Goal: Contribute content: Add original content to the website for others to see

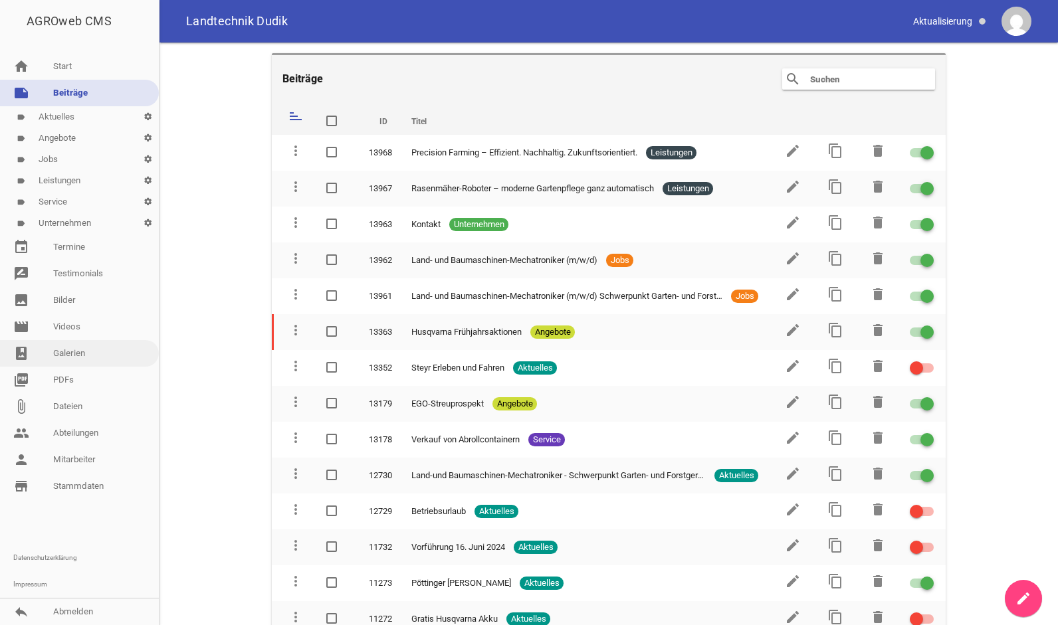
click at [64, 353] on link "photo_album Galerien" at bounding box center [79, 353] width 159 height 27
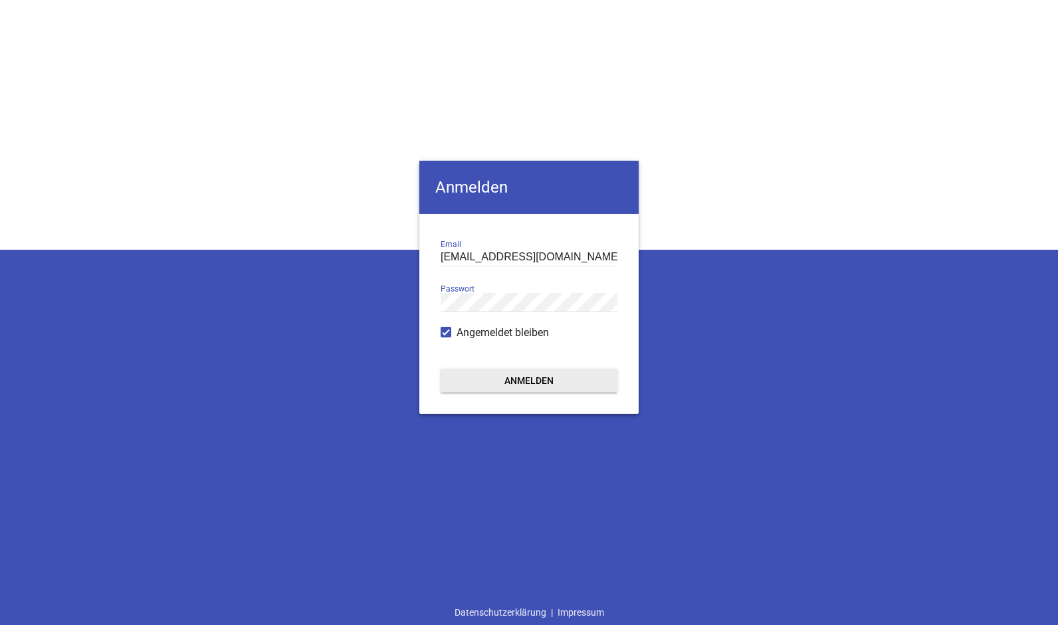
click at [461, 377] on button "Anmelden" at bounding box center [528, 381] width 177 height 24
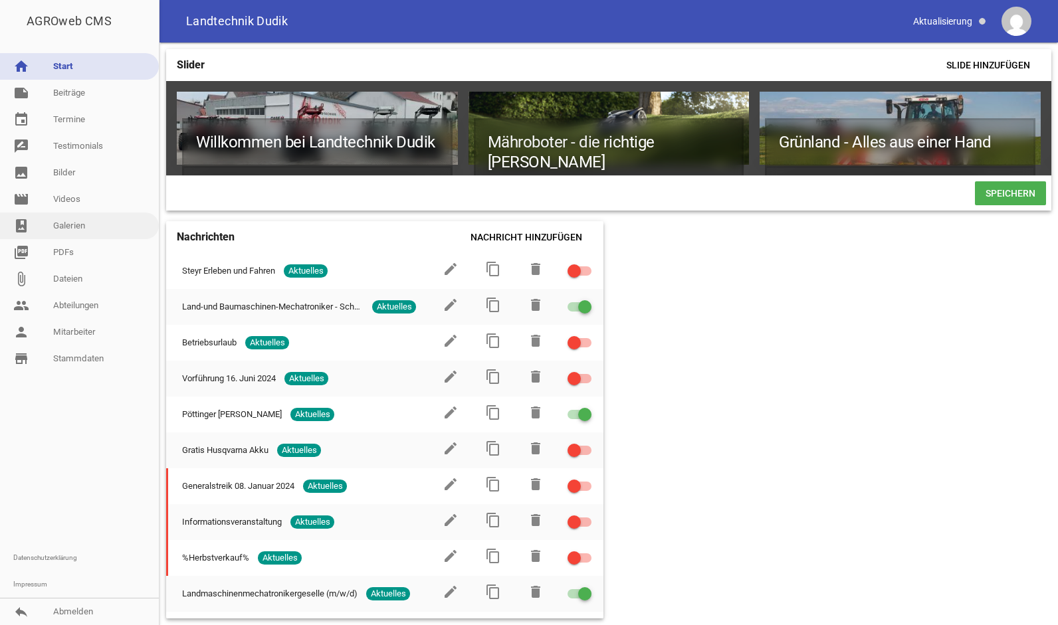
click at [67, 223] on link "photo_album Galerien" at bounding box center [79, 226] width 159 height 27
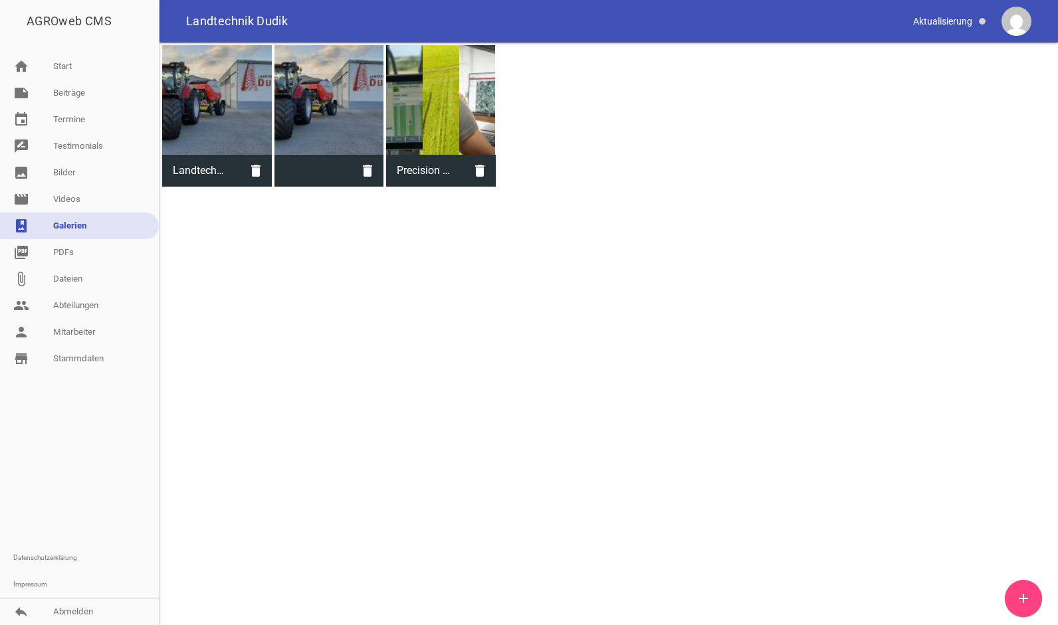
click at [461, 75] on div at bounding box center [441, 100] width 110 height 110
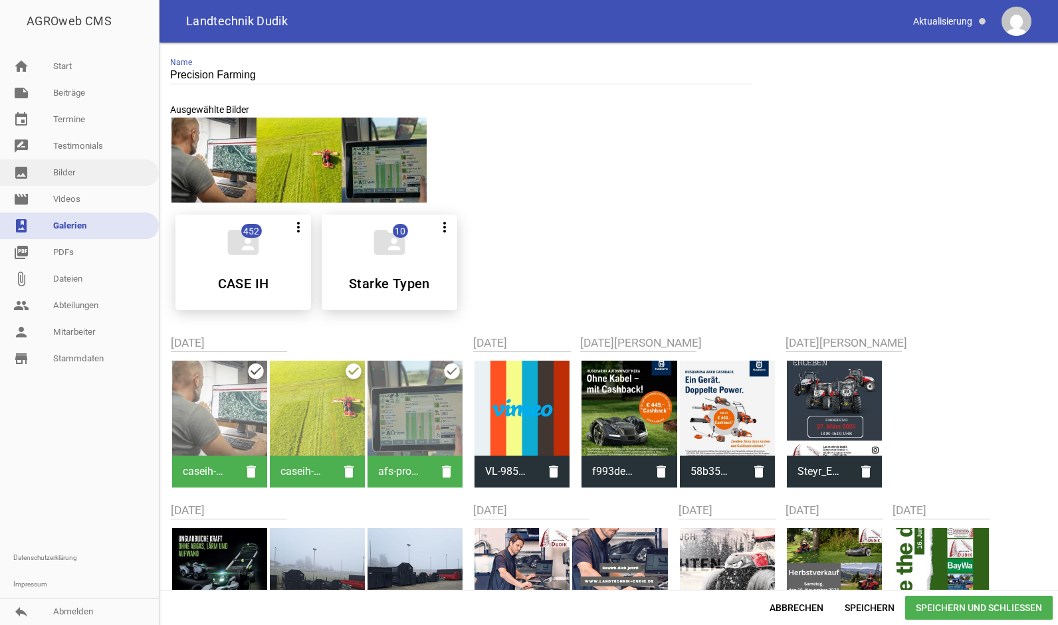
click at [96, 177] on link "image Bilder" at bounding box center [79, 172] width 159 height 27
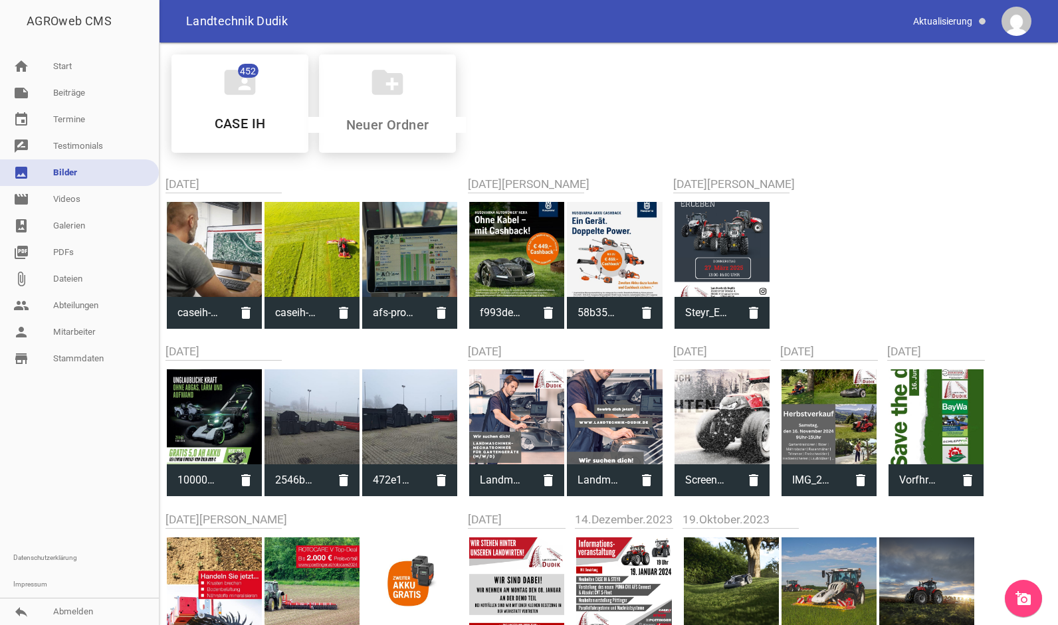
drag, startPoint x: 1009, startPoint y: 585, endPoint x: 1025, endPoint y: 595, distance: 18.8
click at [1025, 595] on div "AGROweb CMS home Start note Beiträge label Aktuelles settings label Angebote se…" at bounding box center [529, 312] width 1058 height 625
click at [1025, 595] on icon "add_a_photo" at bounding box center [1023, 599] width 16 height 16
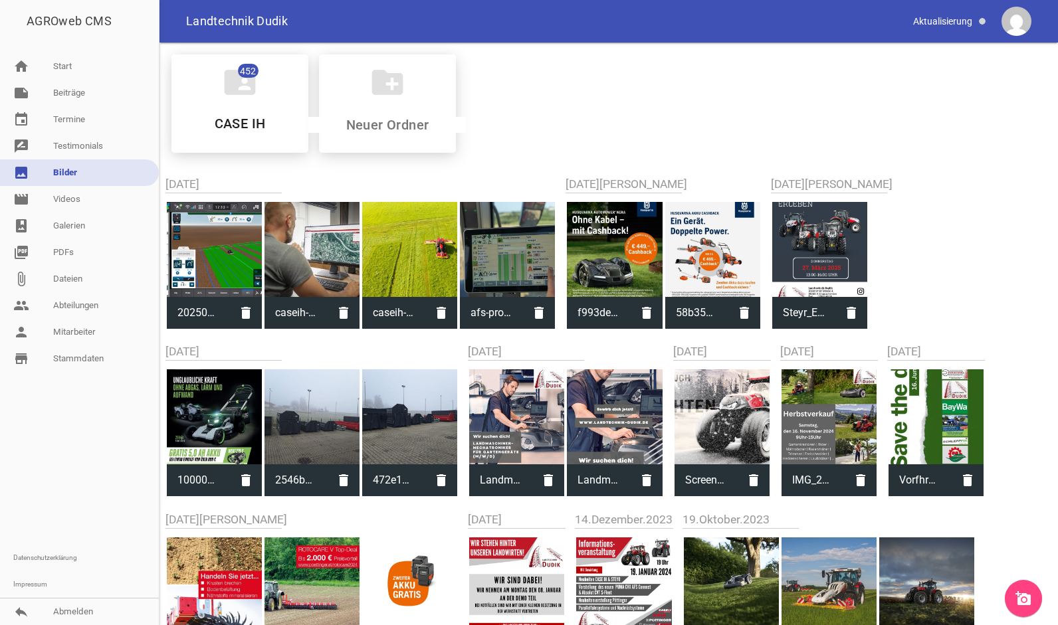
click at [199, 256] on div at bounding box center [214, 249] width 95 height 95
type input "20250826-171014.png"
type input "800"
type input "1280"
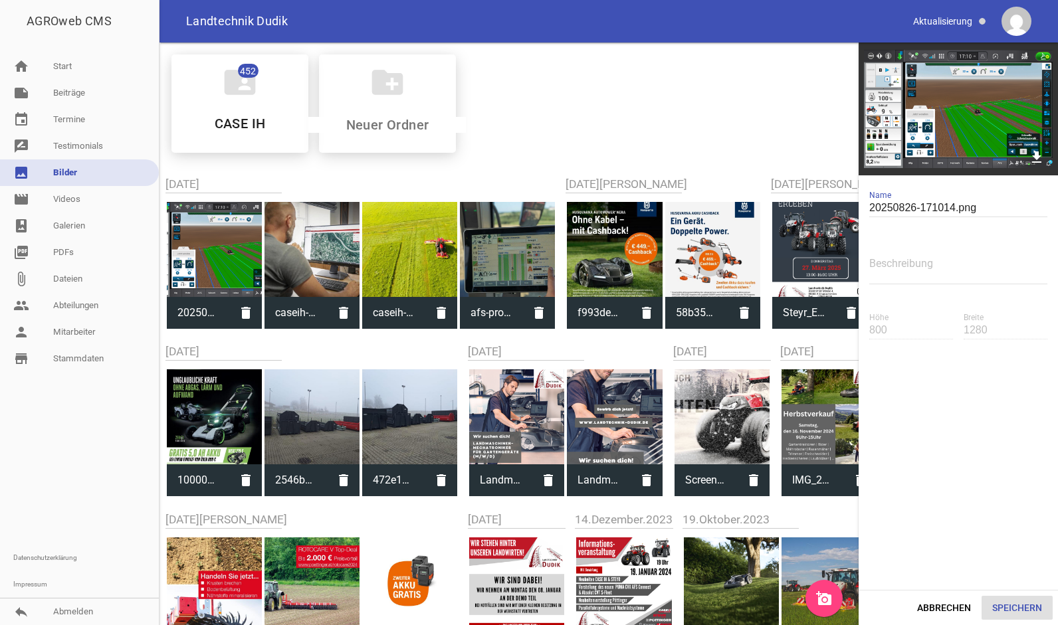
click at [1007, 613] on button "Speichern" at bounding box center [1016, 608] width 71 height 24
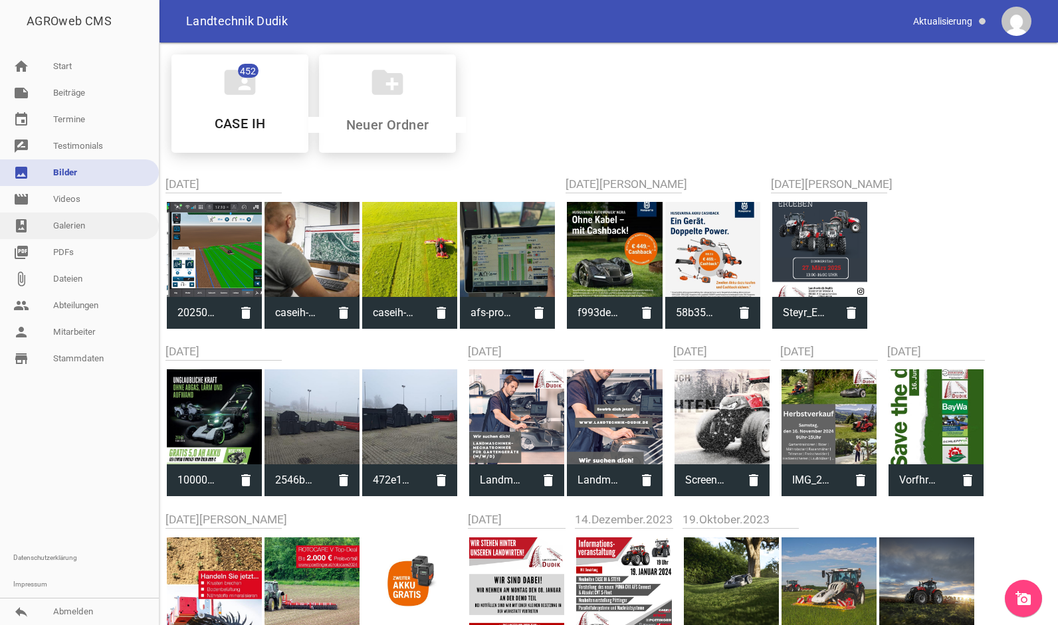
click at [83, 227] on link "photo_album Galerien" at bounding box center [79, 226] width 159 height 27
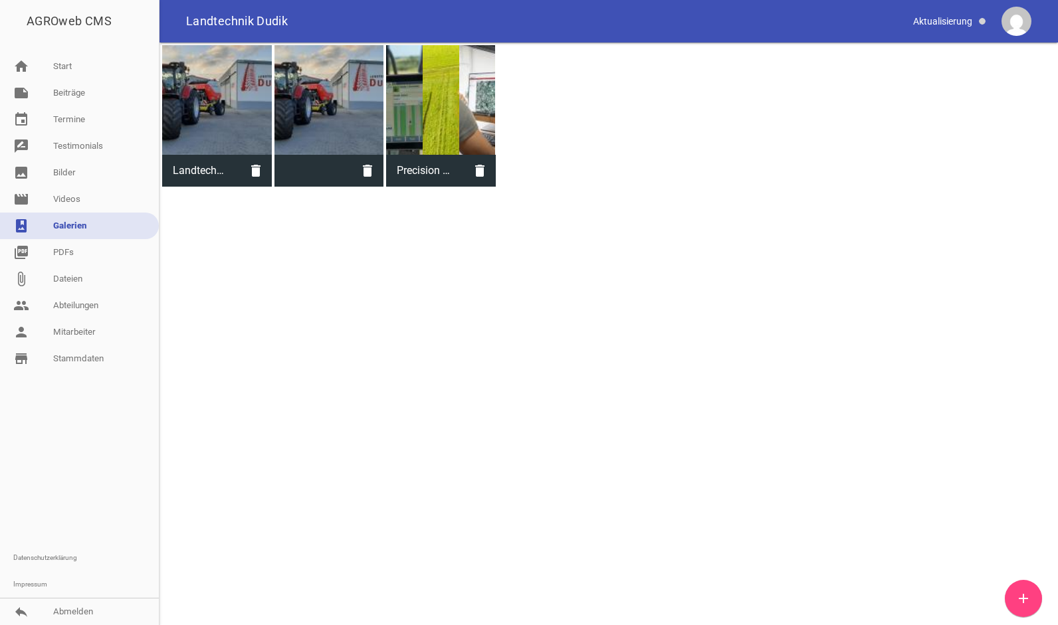
click at [416, 92] on div at bounding box center [441, 100] width 110 height 110
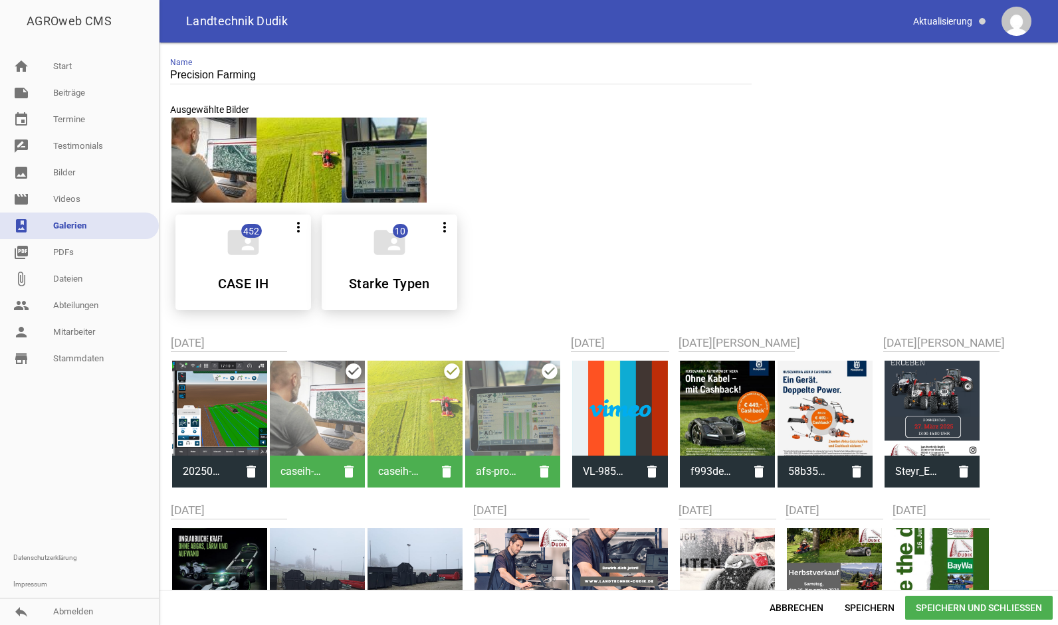
click at [242, 390] on div at bounding box center [219, 408] width 95 height 95
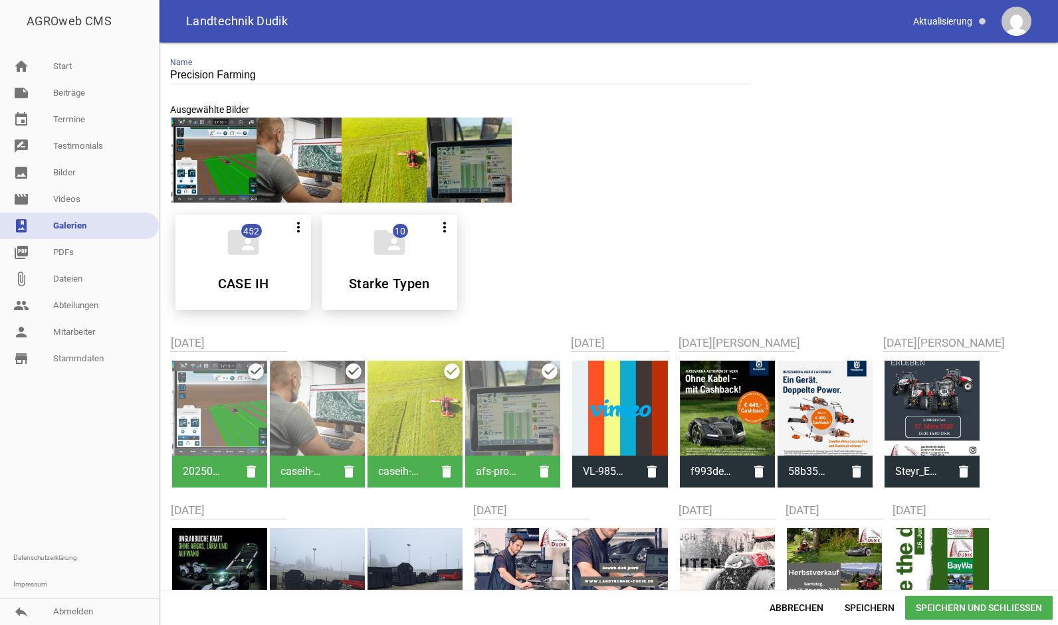
click at [215, 399] on div at bounding box center [219, 408] width 95 height 95
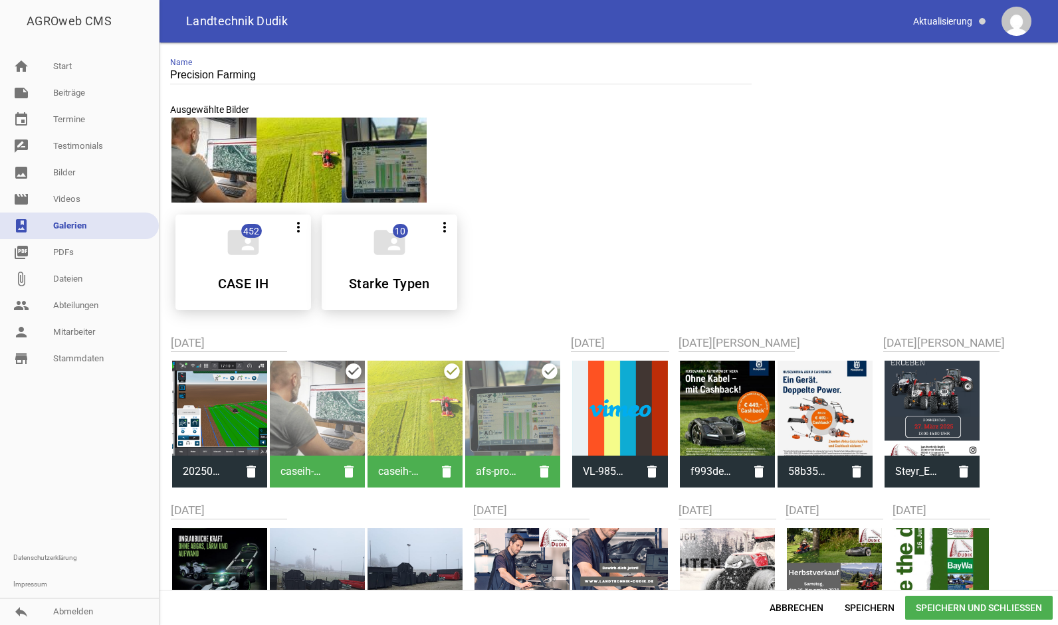
click at [310, 404] on div at bounding box center [317, 408] width 95 height 95
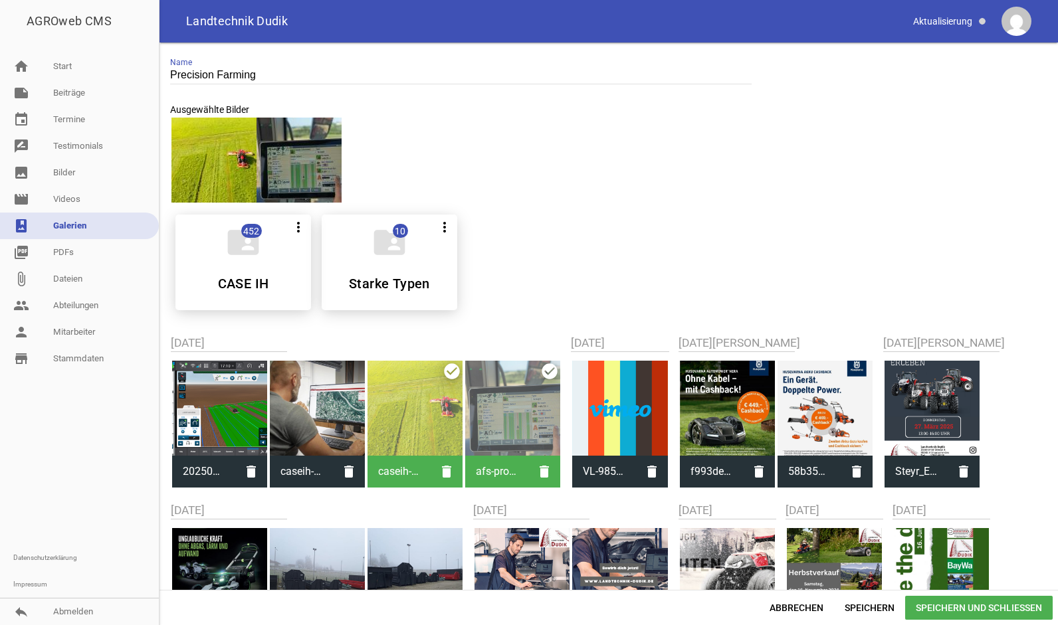
click at [394, 399] on div at bounding box center [414, 408] width 95 height 95
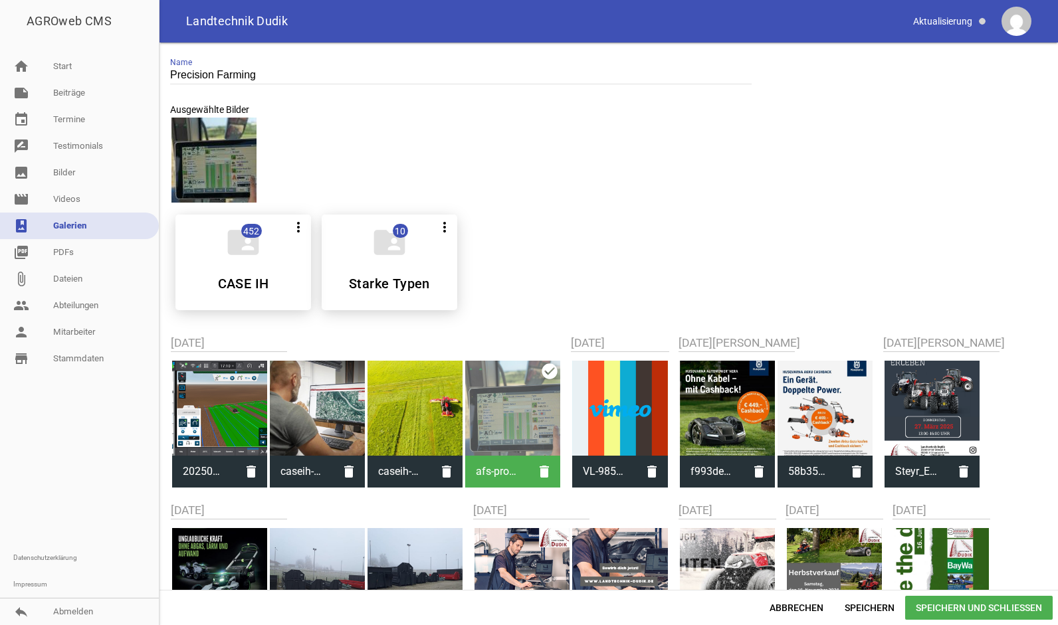
click at [483, 397] on div at bounding box center [512, 408] width 95 height 95
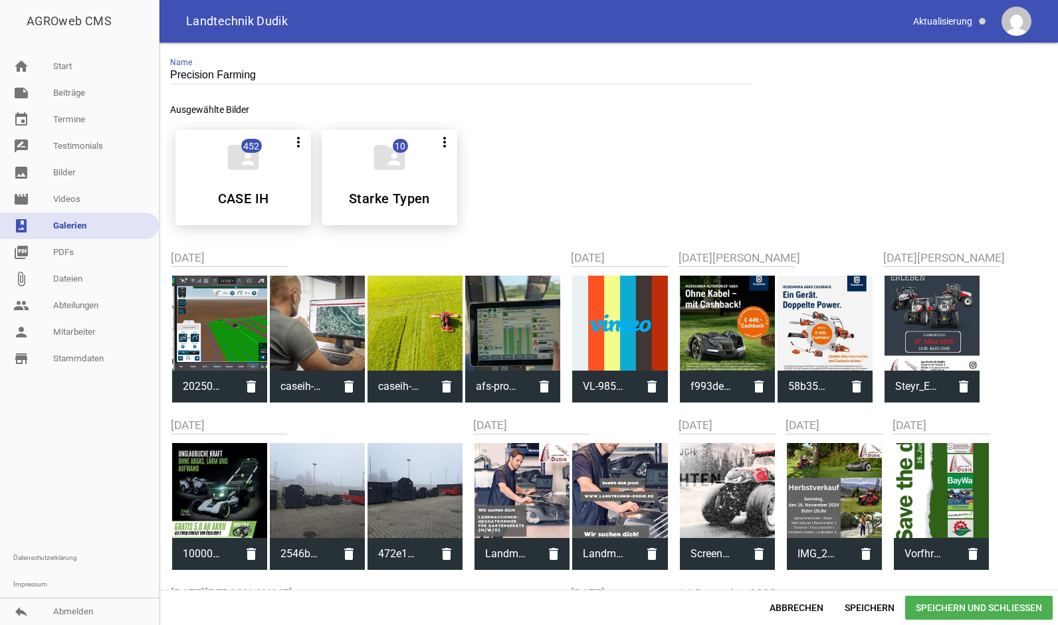
click at [409, 334] on div at bounding box center [414, 323] width 95 height 95
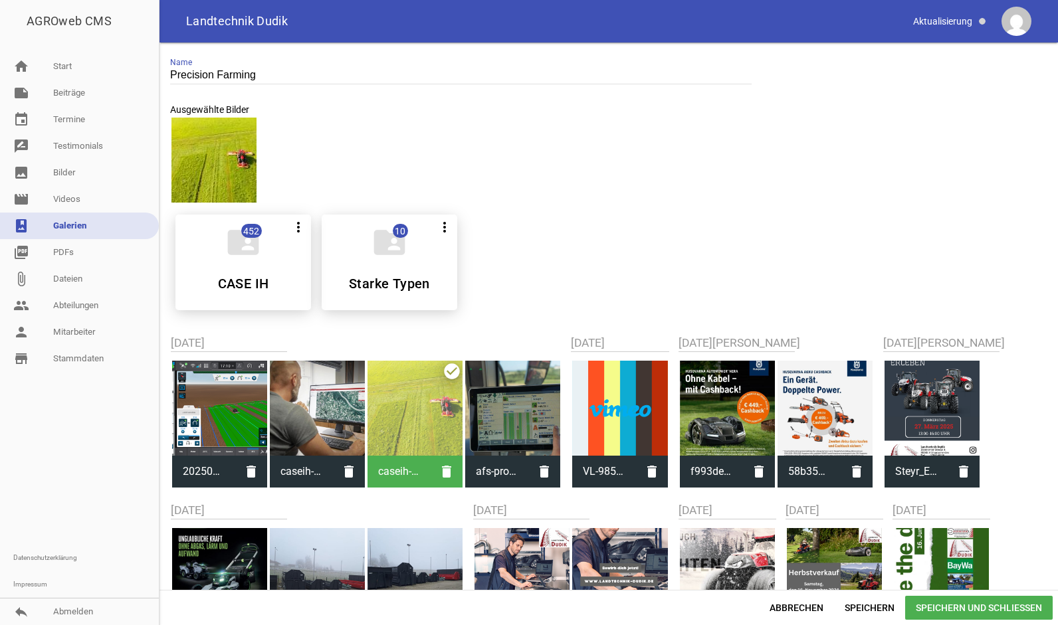
click at [222, 387] on div at bounding box center [219, 408] width 95 height 95
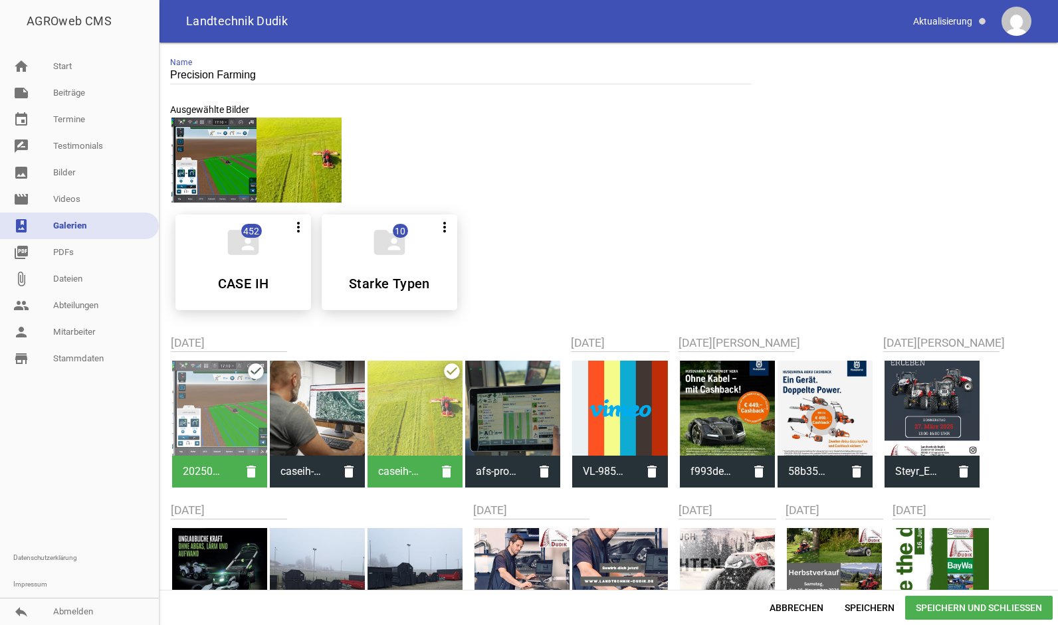
click at [405, 397] on div at bounding box center [414, 408] width 95 height 95
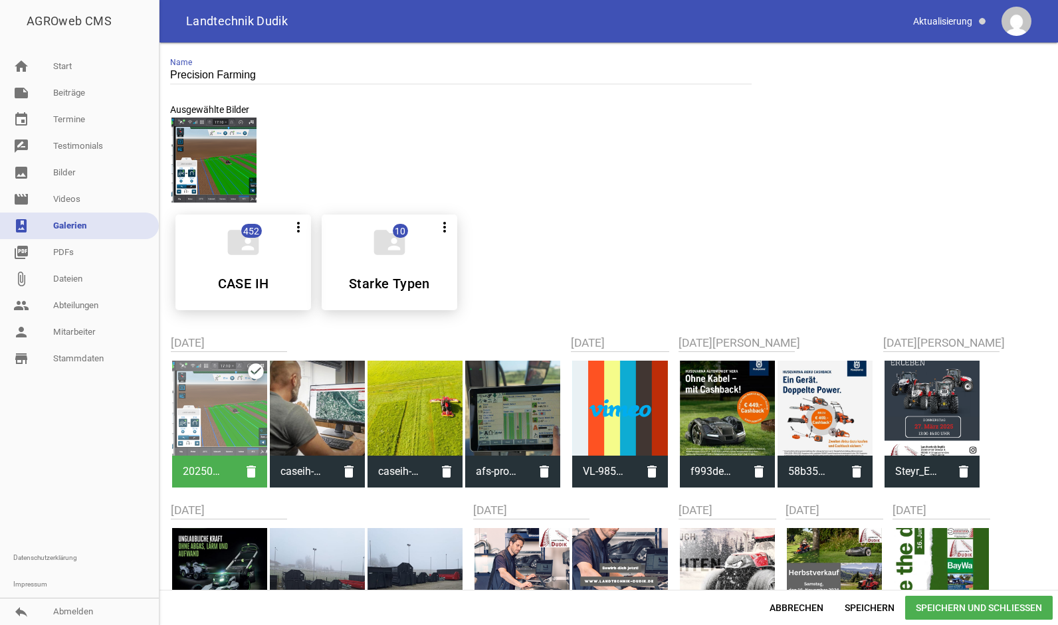
click at [260, 396] on div at bounding box center [219, 408] width 95 height 95
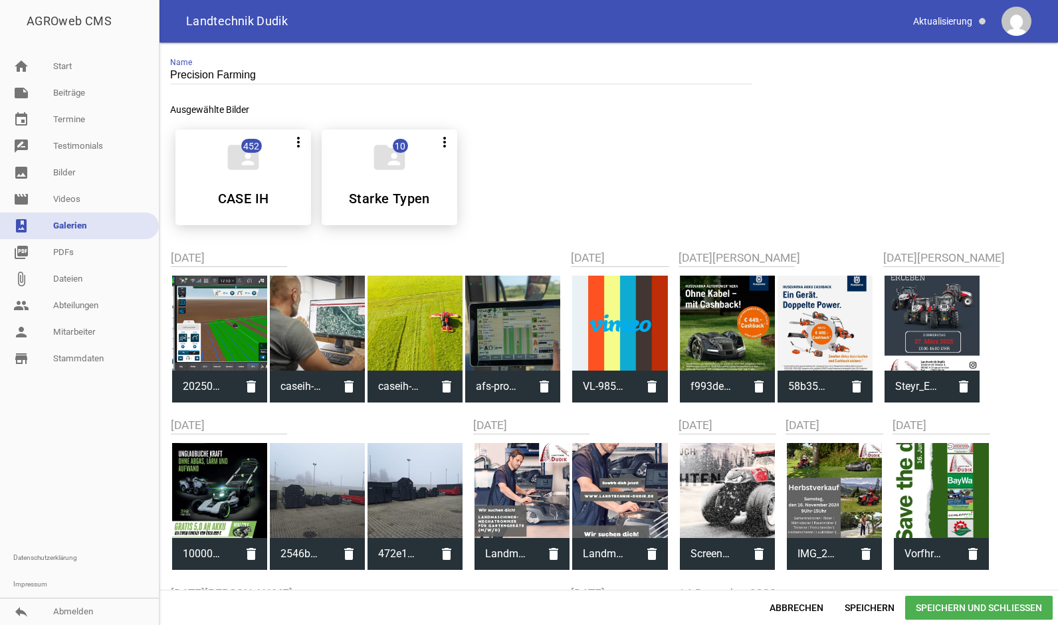
click at [324, 300] on div at bounding box center [317, 323] width 95 height 95
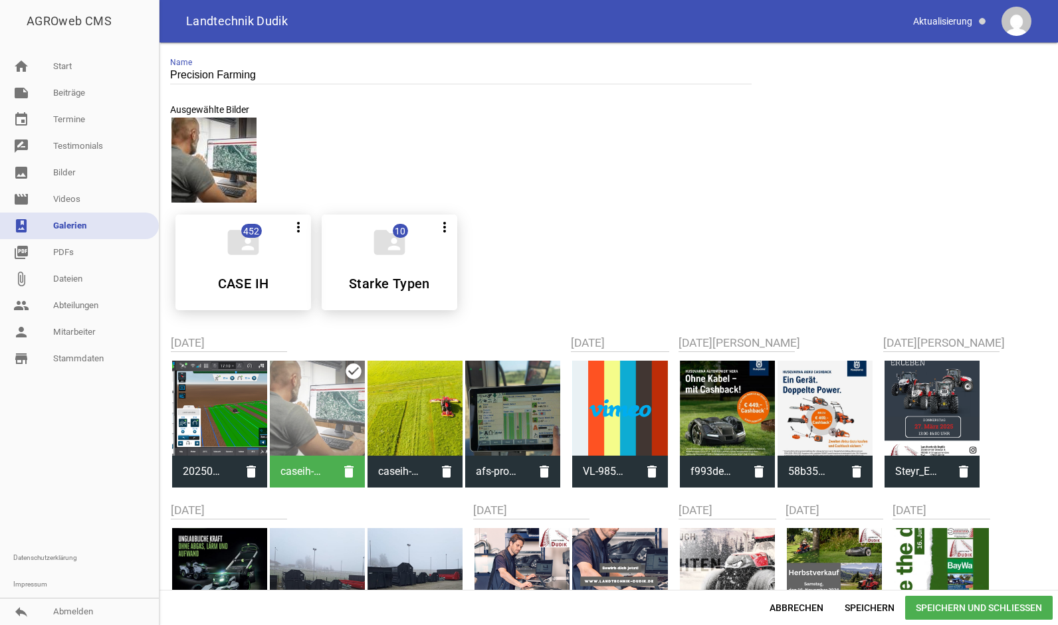
click at [484, 391] on div at bounding box center [512, 408] width 95 height 95
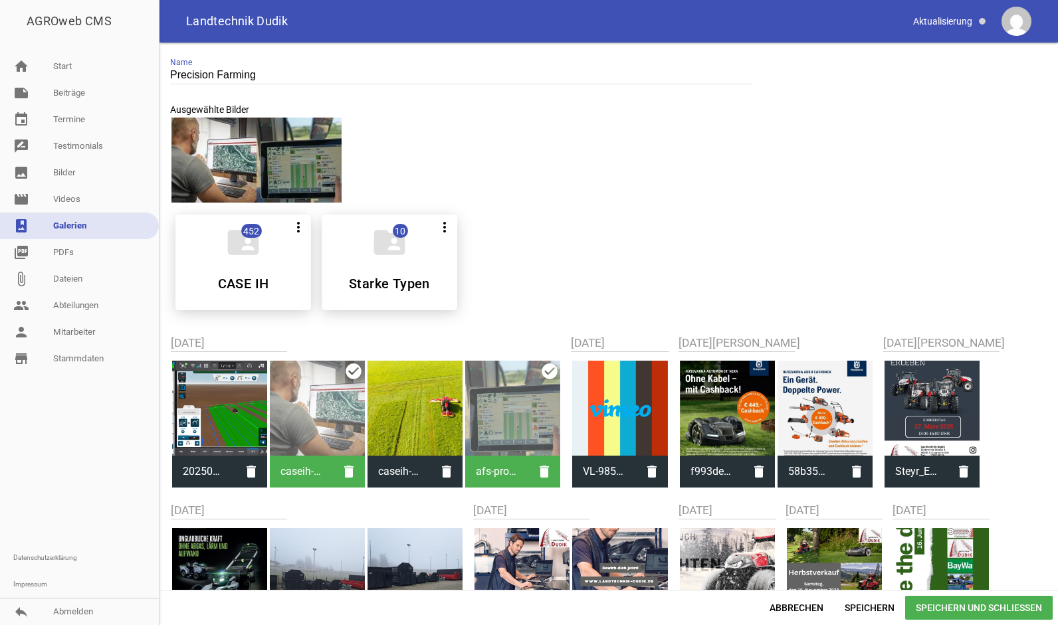
click at [216, 384] on div at bounding box center [219, 408] width 95 height 95
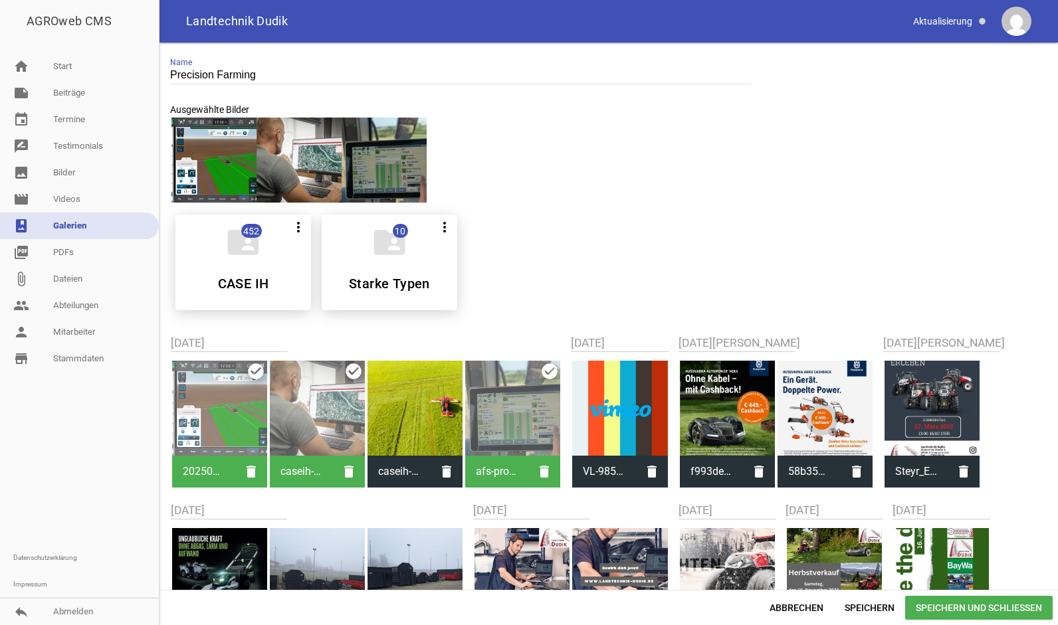
click at [374, 401] on div at bounding box center [414, 408] width 95 height 95
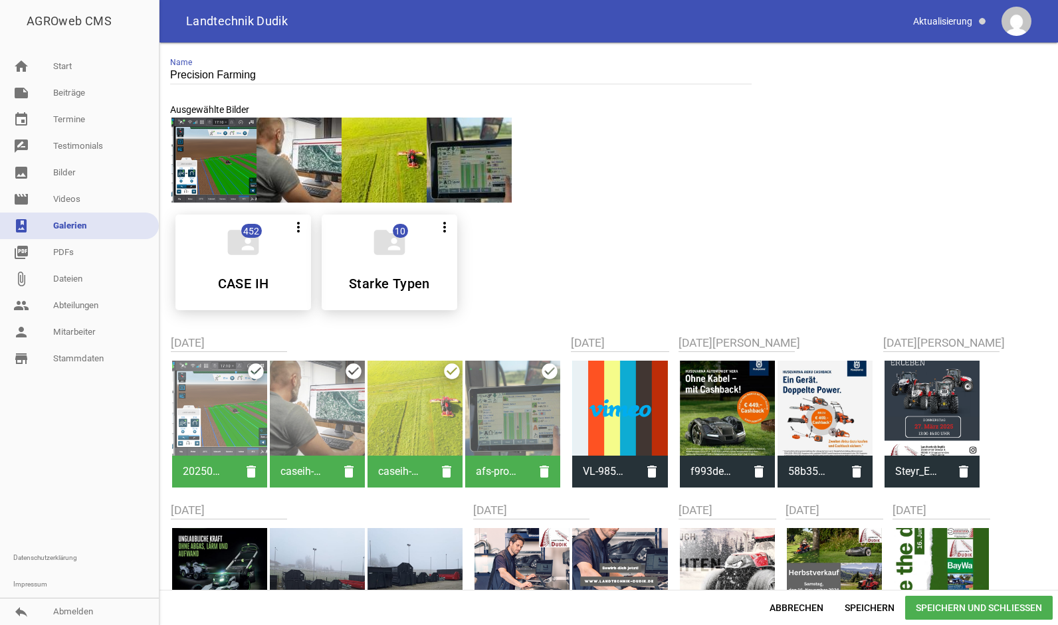
drag, startPoint x: 368, startPoint y: 166, endPoint x: 289, endPoint y: 157, distance: 79.5
click at [289, 157] on div at bounding box center [608, 160] width 877 height 88
click at [318, 405] on div at bounding box center [317, 408] width 95 height 95
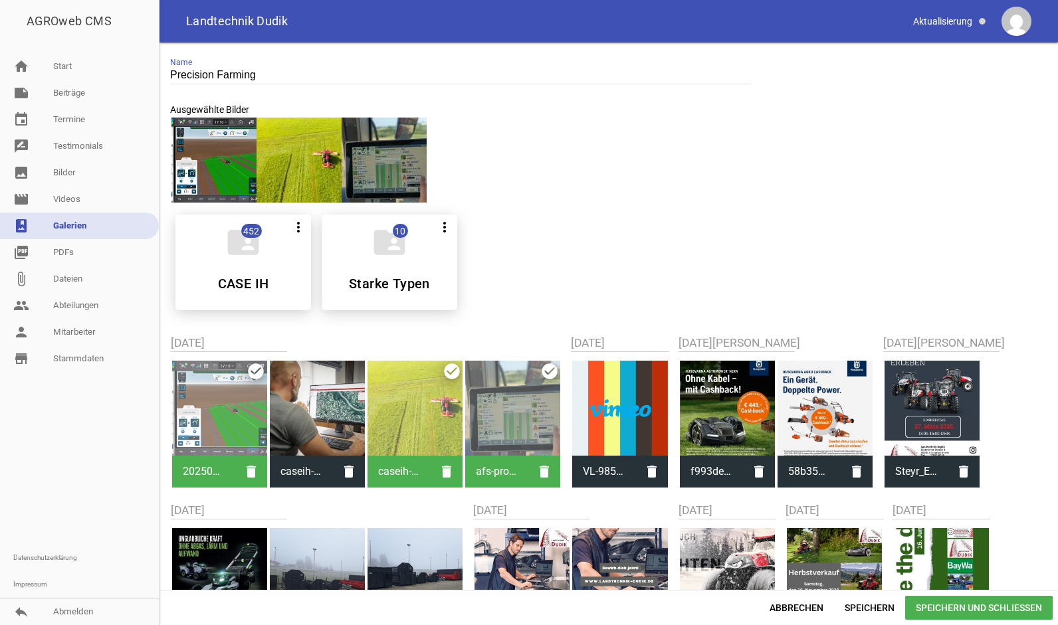
click at [421, 391] on div at bounding box center [414, 408] width 95 height 95
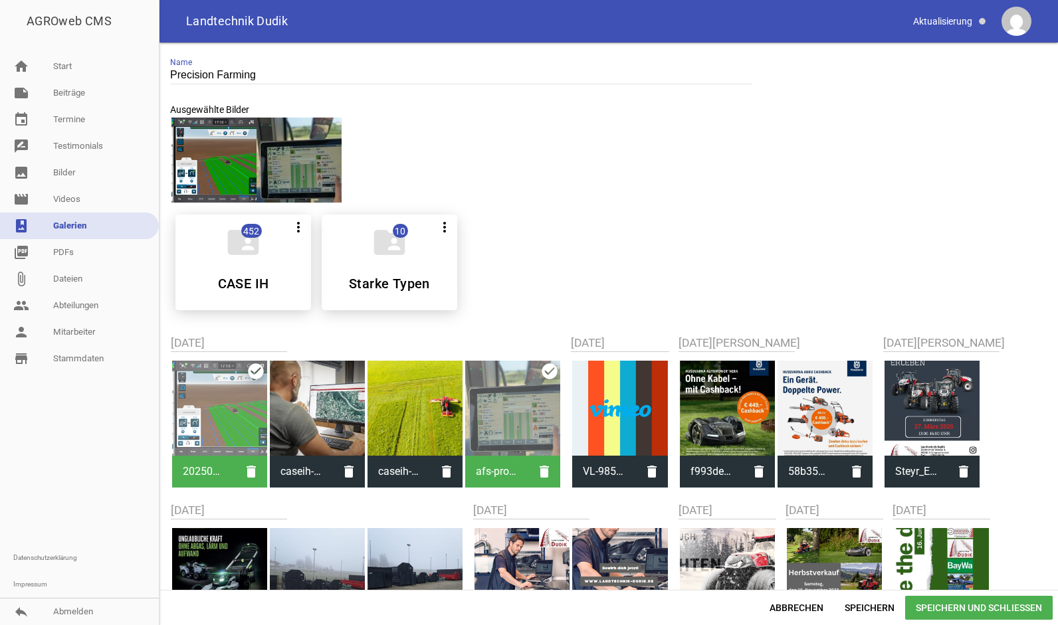
click at [478, 404] on div at bounding box center [512, 408] width 95 height 95
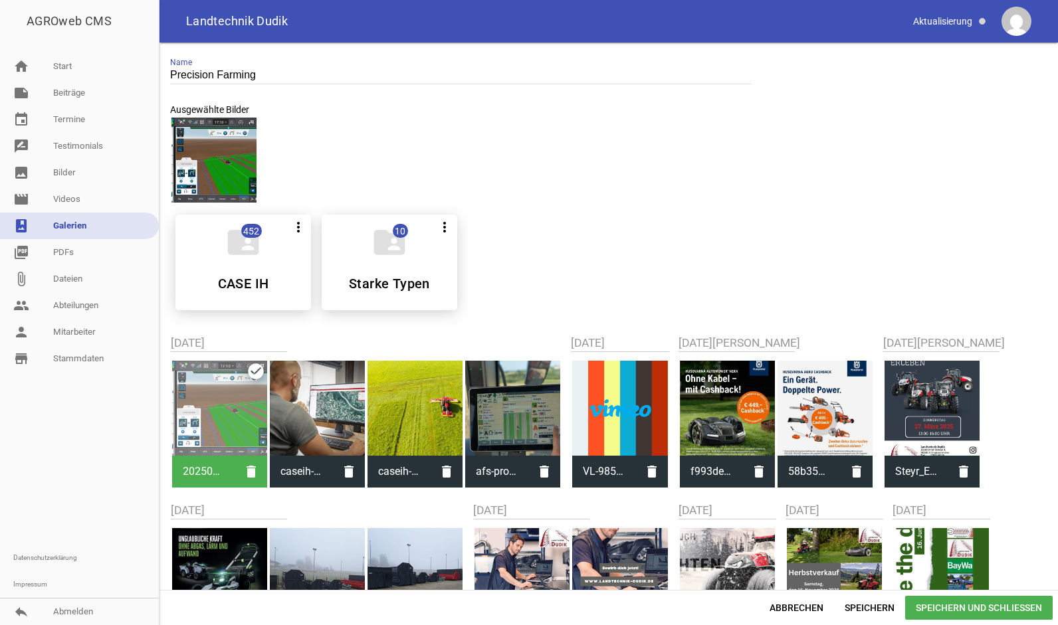
click at [219, 411] on div at bounding box center [219, 408] width 95 height 95
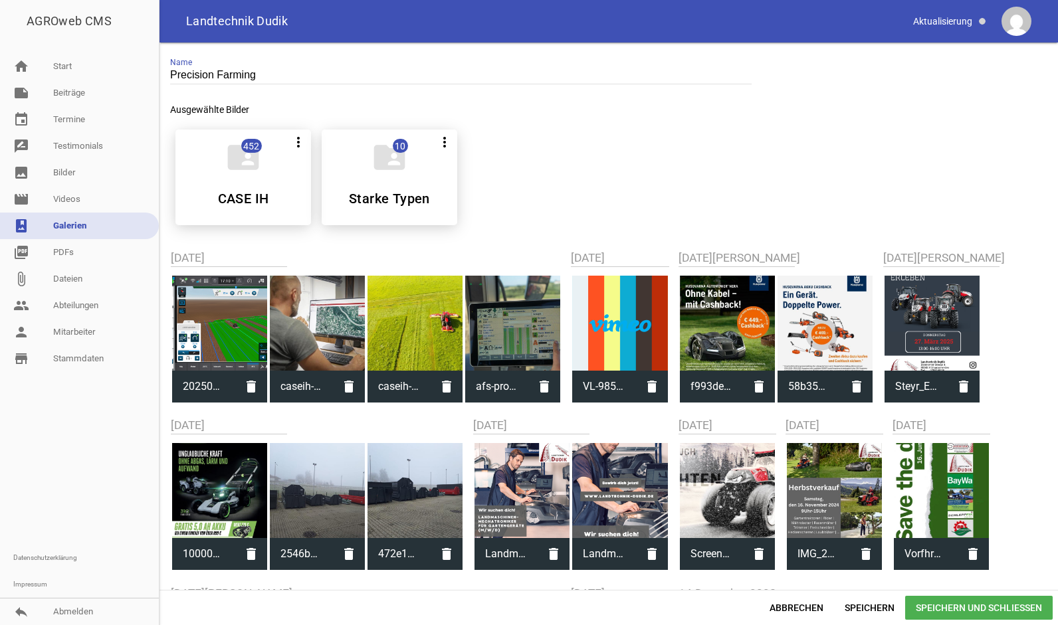
click at [390, 340] on div at bounding box center [414, 323] width 95 height 95
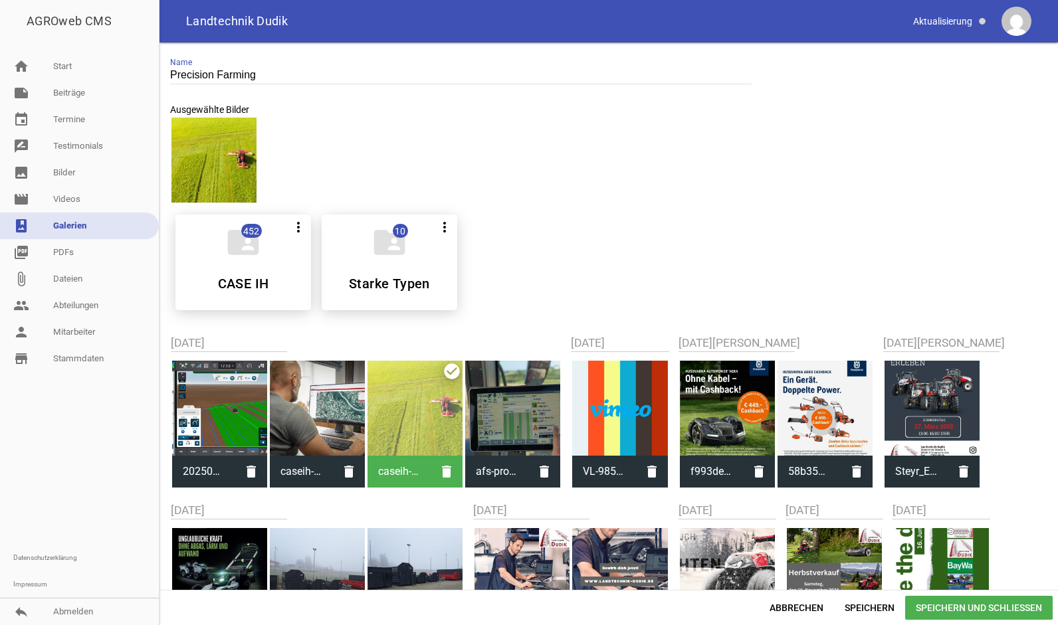
click at [228, 407] on div at bounding box center [219, 408] width 95 height 95
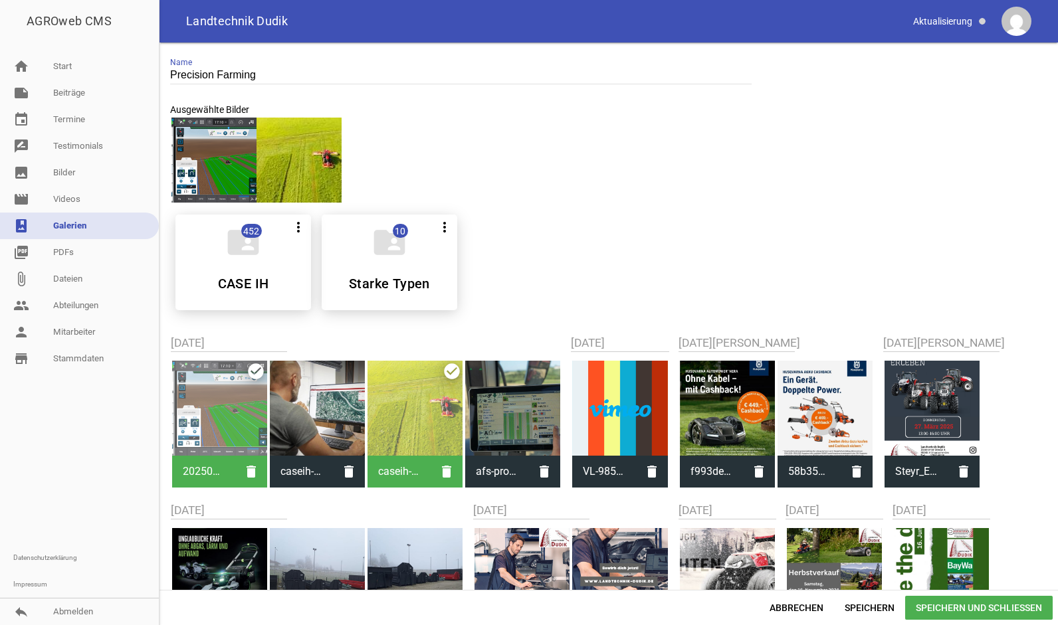
click at [294, 407] on div at bounding box center [317, 408] width 95 height 95
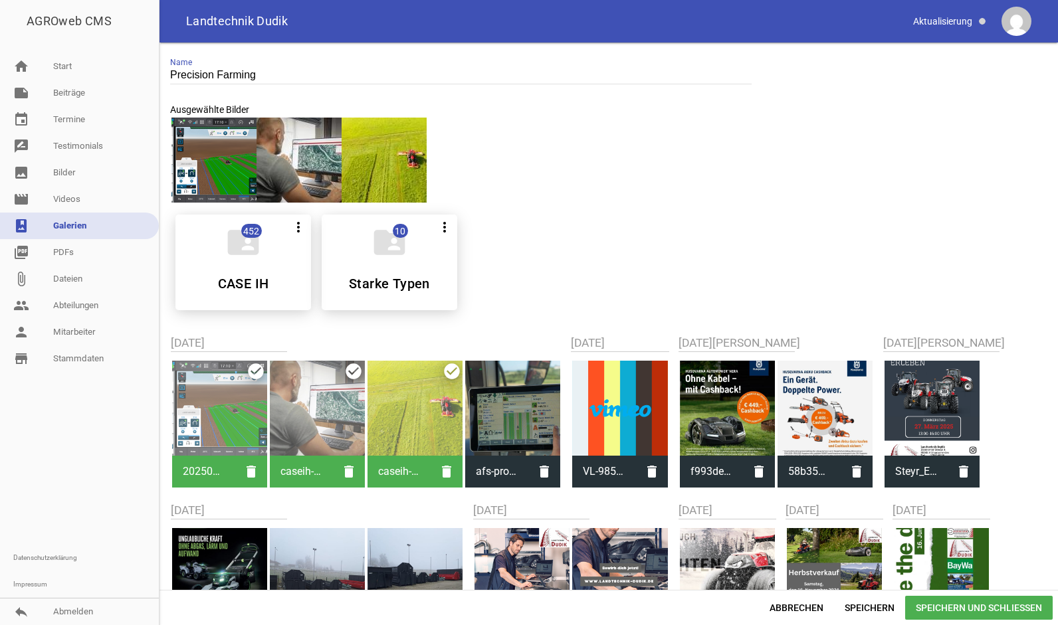
click at [294, 407] on div at bounding box center [317, 408] width 95 height 95
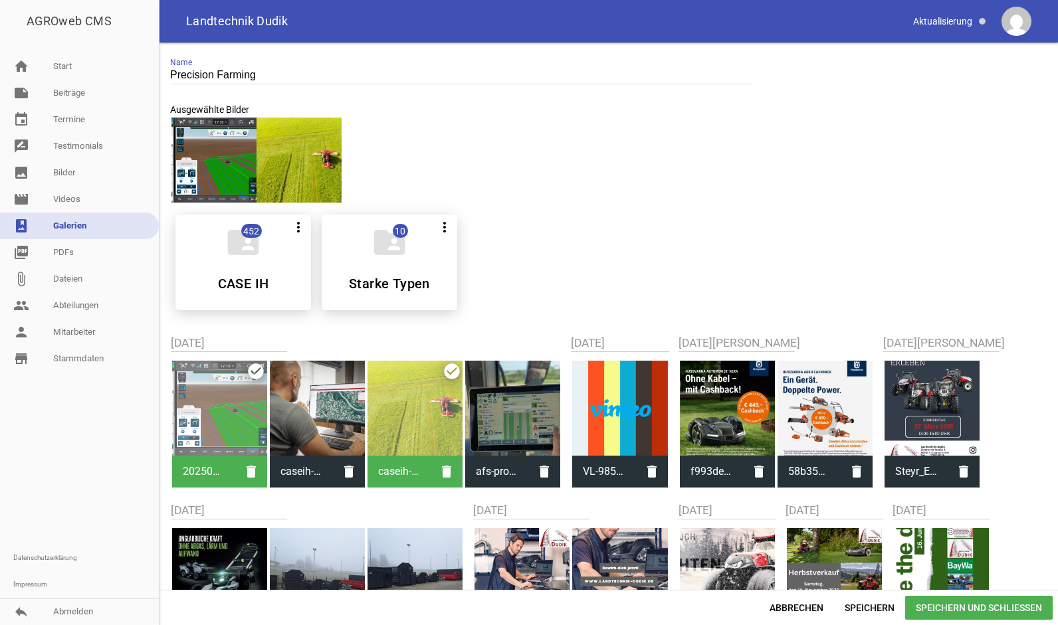
click at [489, 409] on div at bounding box center [512, 408] width 95 height 95
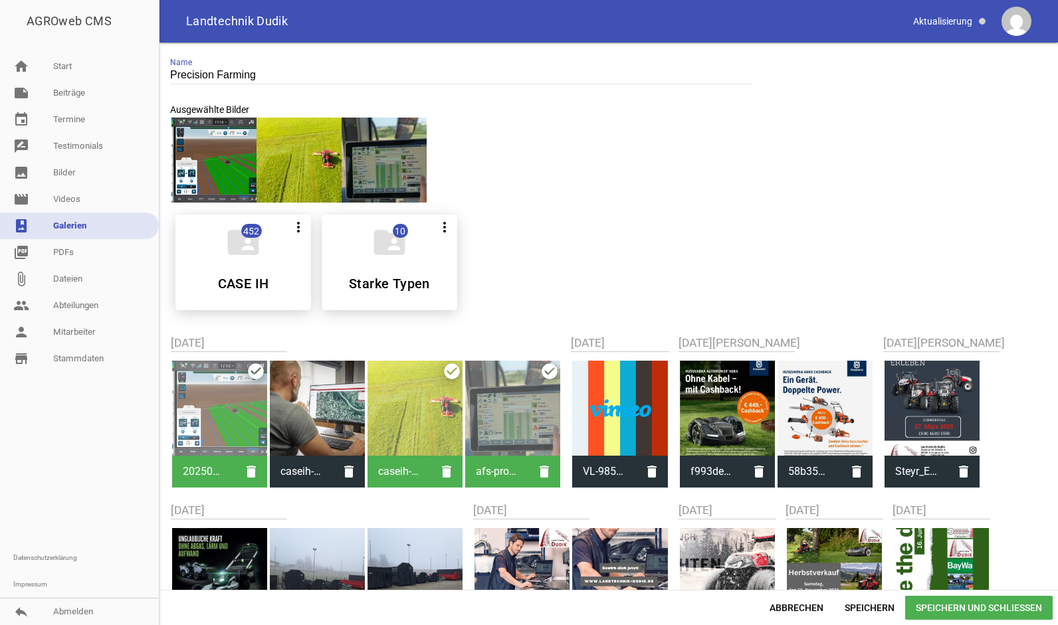
click at [334, 413] on div at bounding box center [317, 408] width 95 height 95
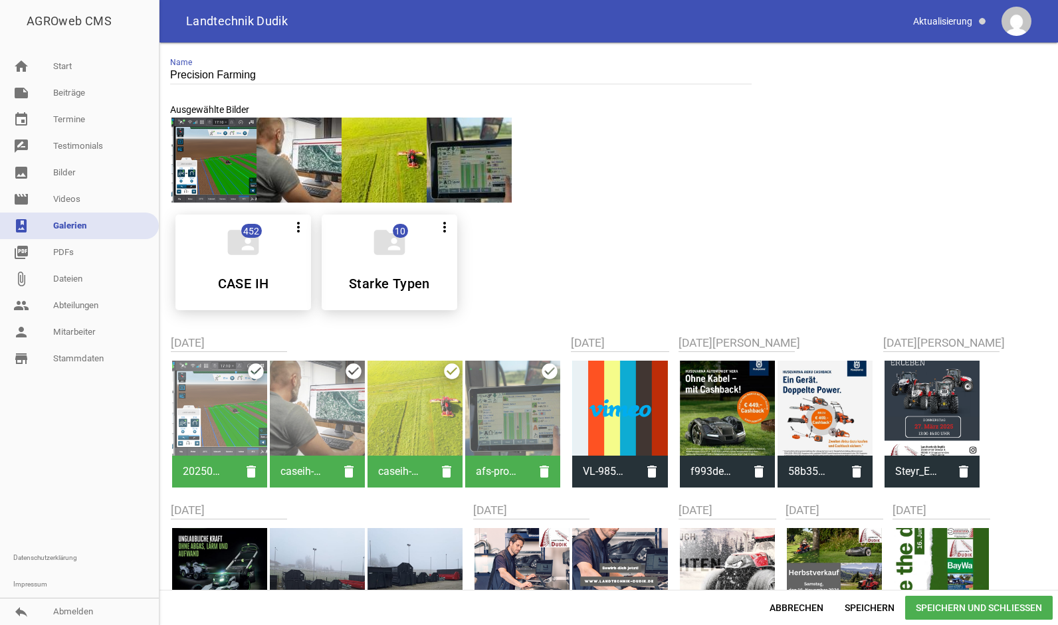
click at [936, 603] on span "Speichern und Schließen" at bounding box center [978, 608] width 147 height 24
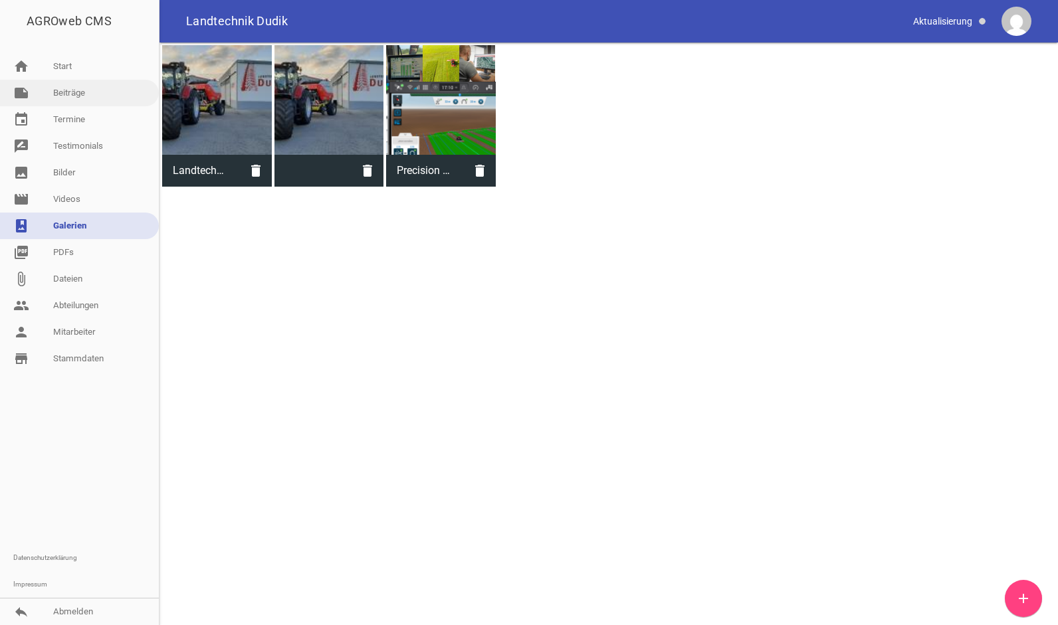
click at [88, 101] on link "note Beiträge" at bounding box center [79, 93] width 159 height 27
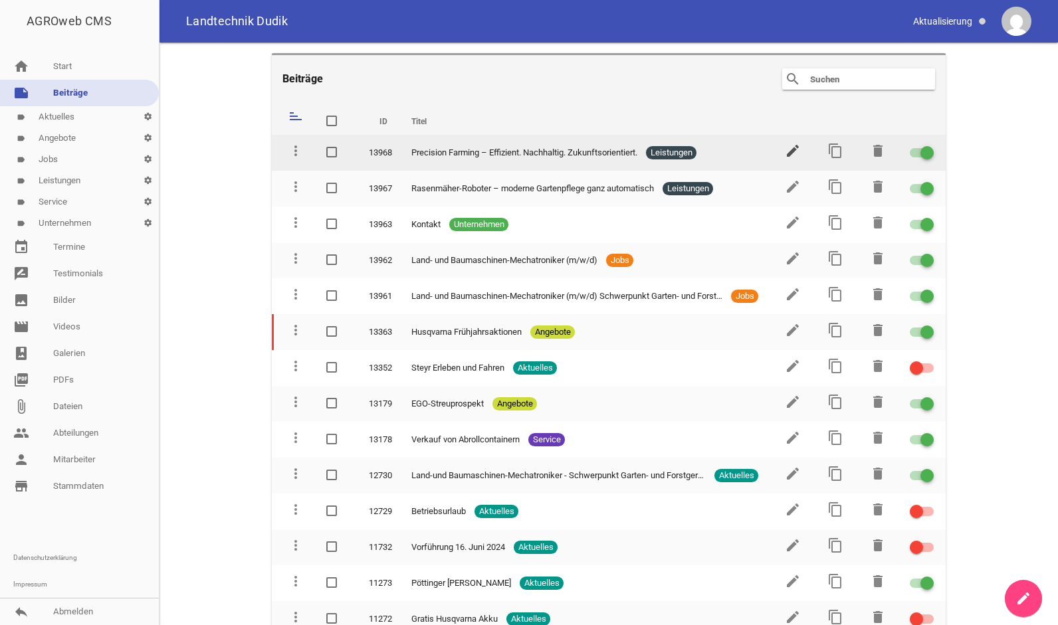
click at [785, 152] on icon "edit" at bounding box center [793, 151] width 16 height 16
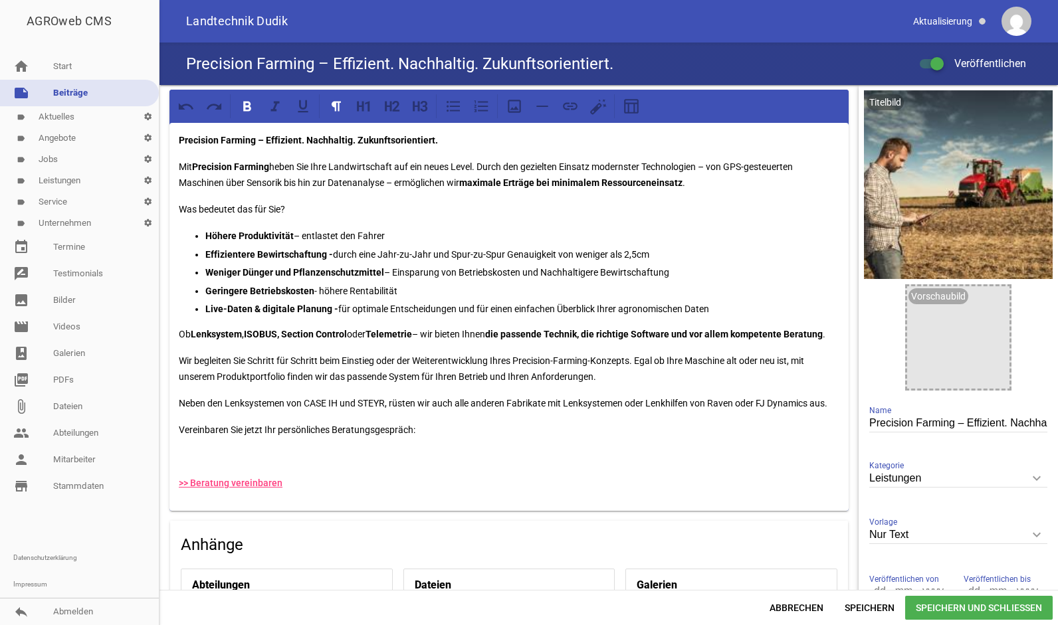
click at [387, 235] on p "Höhere Produktivität – entlastet den Fahrer" at bounding box center [522, 236] width 634 height 16
click at [521, 275] on p "Weniger Dünger und Pflanzenschutzmittel – Einsparung von Betriebskosten und Nac…" at bounding box center [522, 272] width 634 height 16
click at [537, 272] on p "Weniger Dünger und Pflanzenschutzmittel – Einsparung von Betriebskosten und Nac…" at bounding box center [522, 272] width 634 height 16
click at [469, 288] on p "Geringere Betriebskosten - höhere Rentabilität" at bounding box center [522, 291] width 634 height 16
click at [627, 252] on p "Effizientere Bewirtschaftung - durch eine Jahr-zu-Jahr und Spur-zu-Spur Genauig…" at bounding box center [522, 254] width 634 height 16
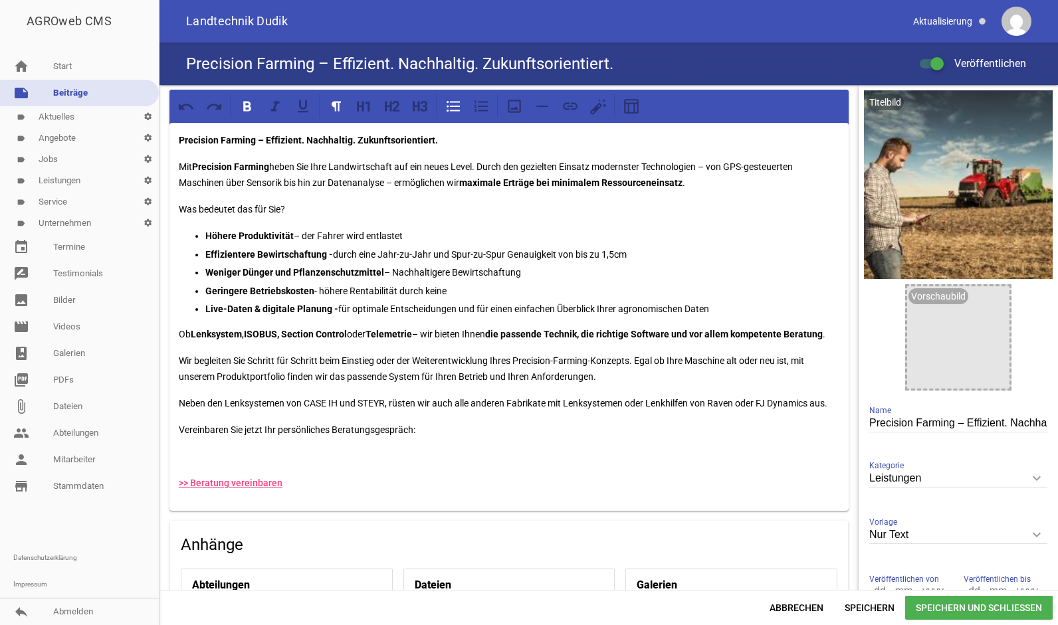
click at [528, 263] on ul "Höhere Produktivität – der Fahrer wird entlastet Effizientere Bewirtschaftung -…" at bounding box center [509, 272] width 660 height 89
click at [528, 270] on p "Weniger Dünger und Pflanzenschutzmittel – Nachhaltigere Bewirtschaftung" at bounding box center [522, 272] width 634 height 16
click at [458, 286] on p "Geringere Betriebskosten - höhere Rentabilität durch keine" at bounding box center [522, 291] width 634 height 16
click at [541, 289] on p "Geringere Betriebskosten - höhere Rentabilität durch die Einsparung vn Überlapp…" at bounding box center [522, 291] width 634 height 16
click at [493, 292] on p "Geringere Betriebskosten - höhere Rentabilität durch die Einsparung vn Überlapp…" at bounding box center [522, 291] width 634 height 16
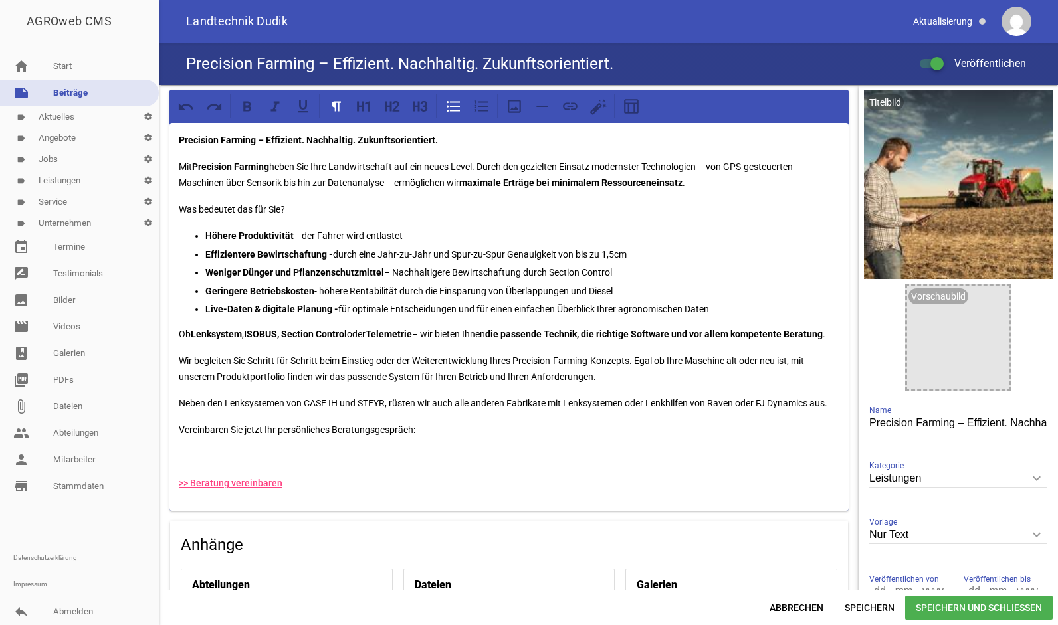
click at [615, 270] on p "Weniger Dünger und Pflanzenschutzmittel – Nachhaltigere Bewirtschaftung durch S…" at bounding box center [522, 272] width 634 height 16
click at [938, 598] on span "Speichern und Schließen" at bounding box center [978, 608] width 147 height 24
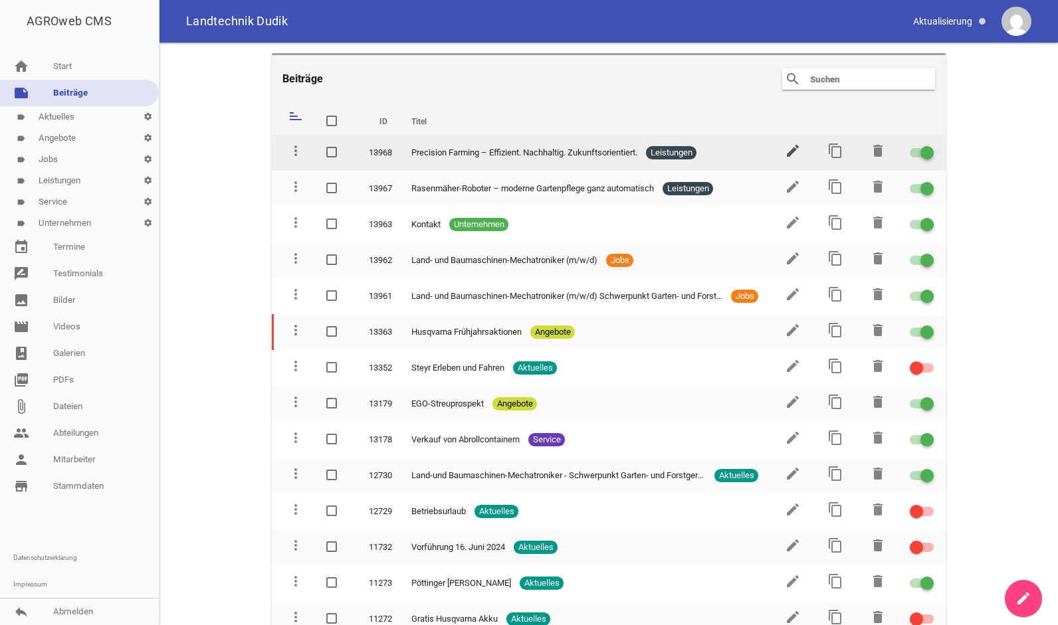
click at [785, 150] on icon "edit" at bounding box center [793, 151] width 16 height 16
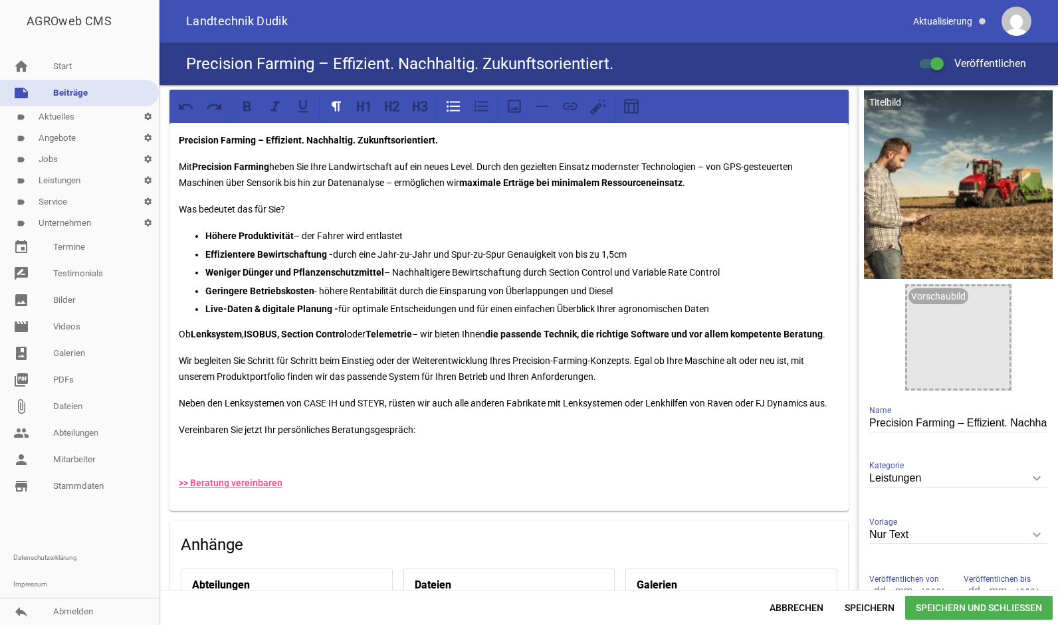
click at [403, 235] on p "Höhere Produktivität – der Fahrer wird entlastet" at bounding box center [522, 236] width 634 height 16
click at [962, 601] on span "Speichern und Schließen" at bounding box center [978, 608] width 147 height 24
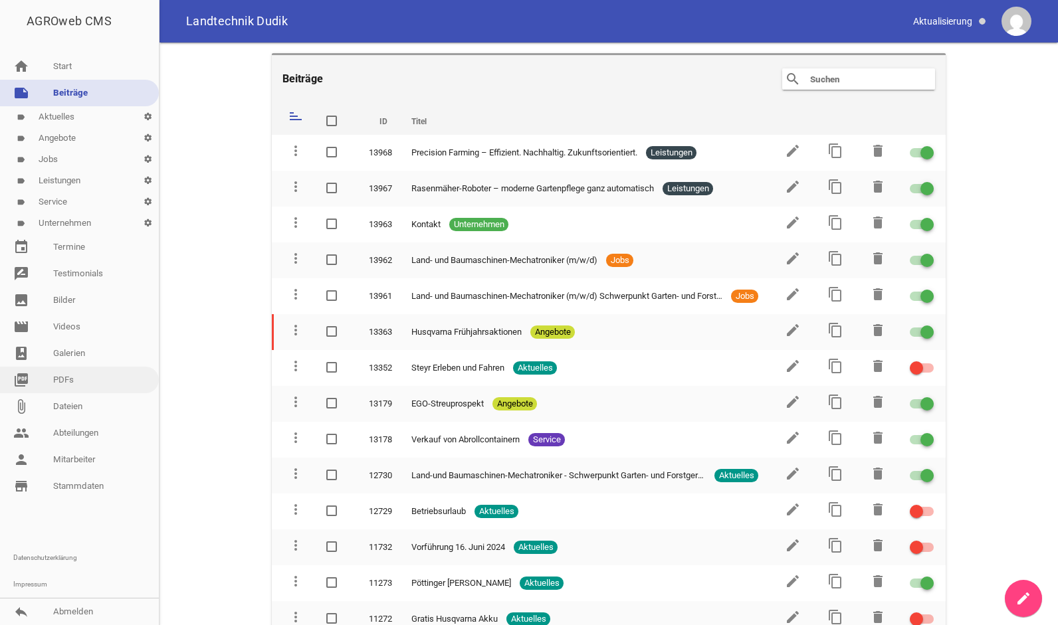
click at [75, 369] on link "picture_as_pdf PDFs" at bounding box center [79, 380] width 159 height 27
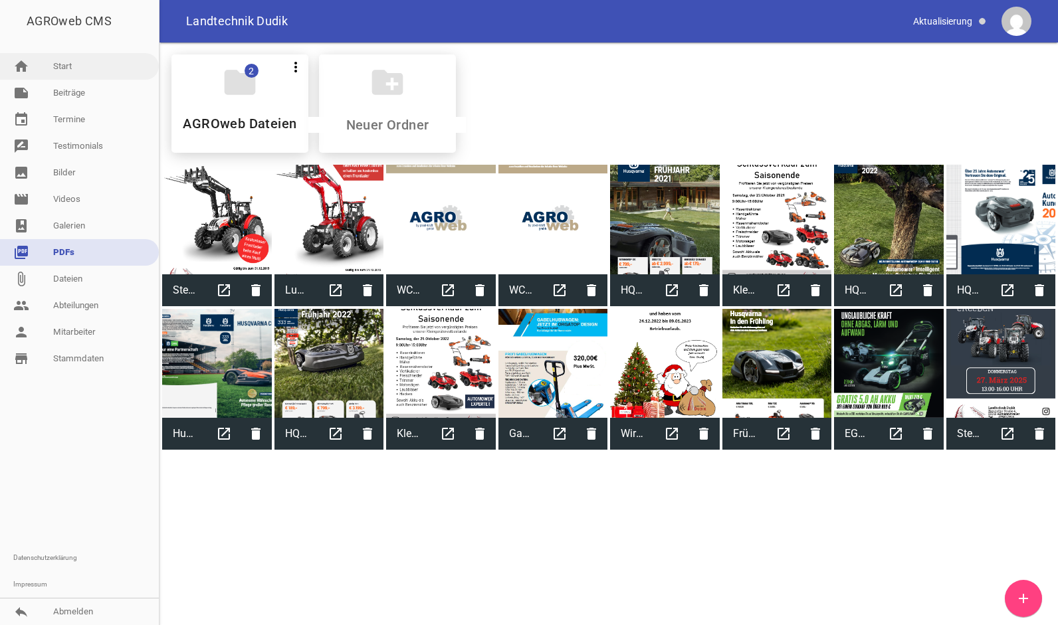
click at [73, 57] on link "home Start" at bounding box center [79, 66] width 159 height 27
